Goal: Navigation & Orientation: Find specific page/section

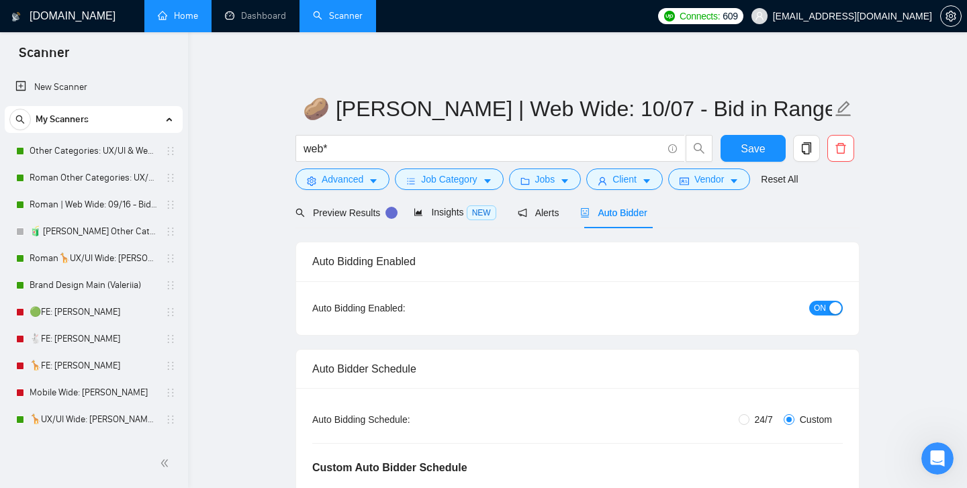
click at [182, 17] on link "Home" at bounding box center [178, 15] width 40 height 11
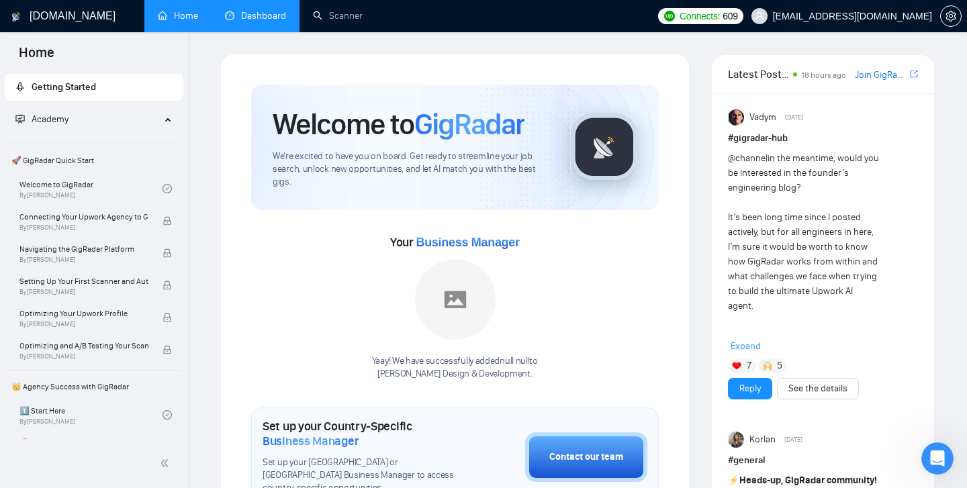
click at [261, 17] on link "Dashboard" at bounding box center [255, 15] width 61 height 11
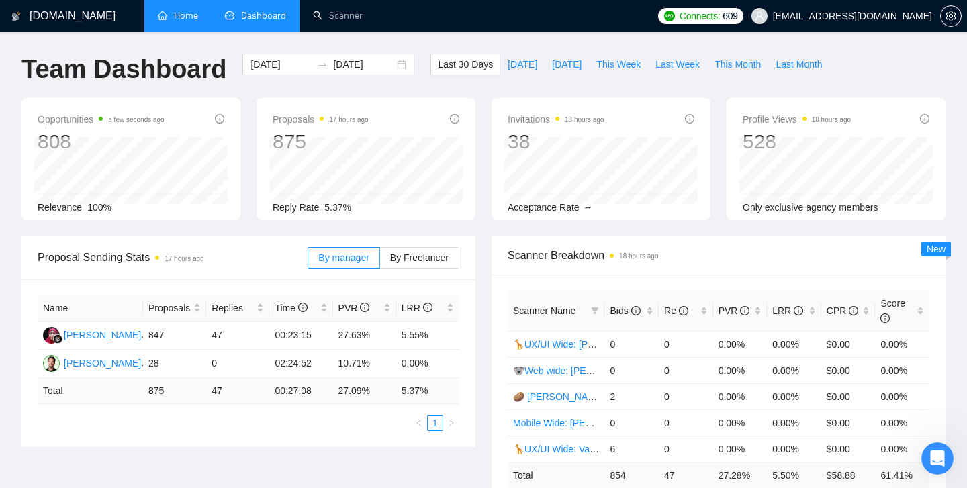
click at [184, 21] on link "Home" at bounding box center [178, 15] width 40 height 11
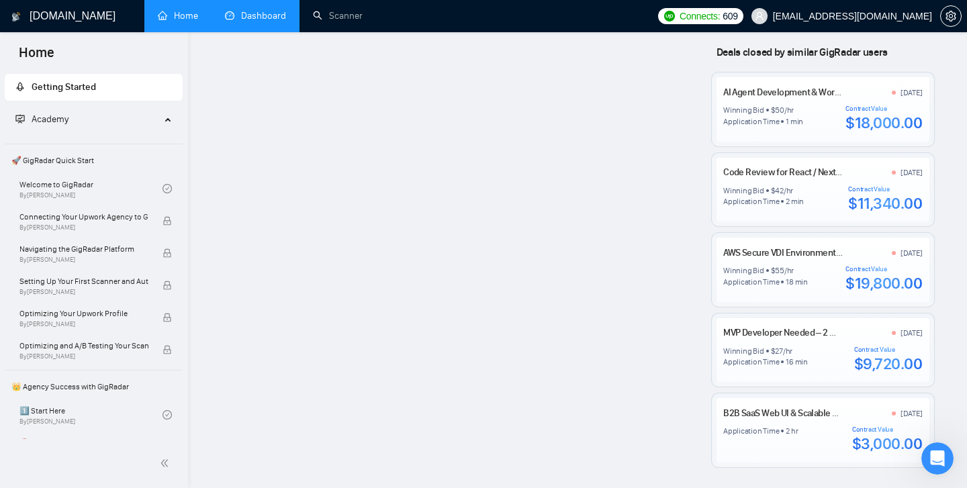
scroll to position [1039, 0]
